Goal: Complete application form

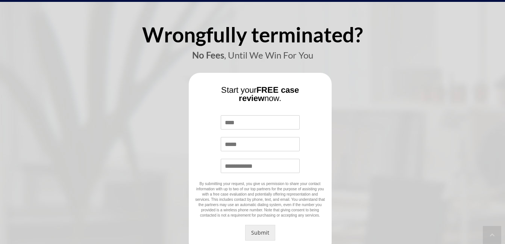
scroll to position [75, 0]
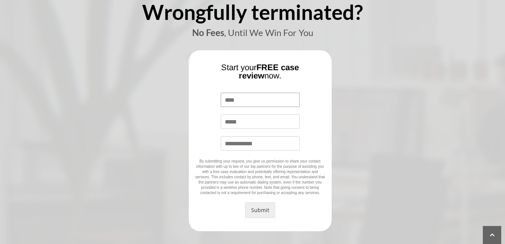
click at [247, 103] on input "Name *" at bounding box center [260, 100] width 79 height 14
type input "**********"
click at [258, 208] on button "Submit" at bounding box center [260, 211] width 30 height 16
